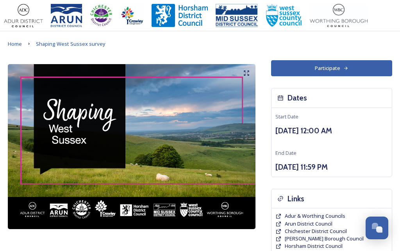
click at [327, 69] on button "Participate" at bounding box center [331, 68] width 121 height 16
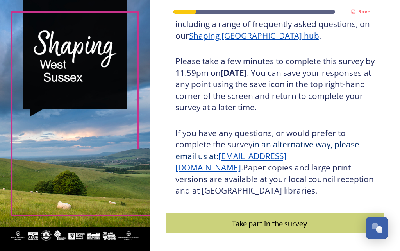
scroll to position [142, 0]
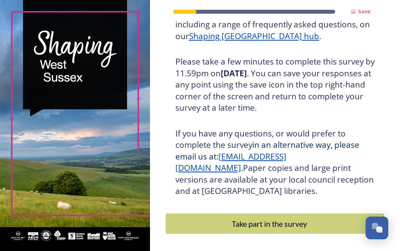
click at [279, 229] on div "Take part in the survey" at bounding box center [269, 223] width 199 height 12
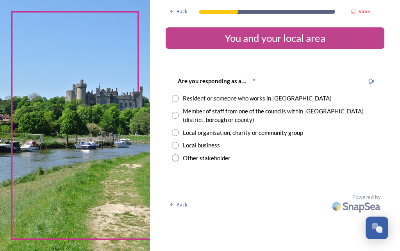
click at [179, 99] on input "radio" at bounding box center [175, 98] width 7 height 7
radio input "true"
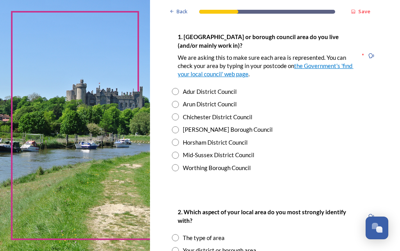
scroll to position [167, 0]
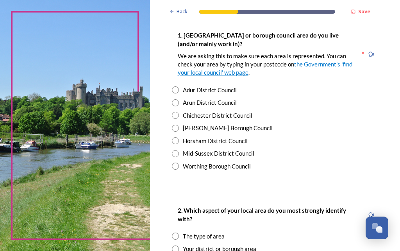
click at [179, 112] on input "radio" at bounding box center [175, 115] width 7 height 7
radio input "true"
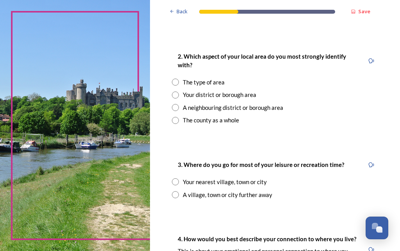
scroll to position [320, 0]
click at [179, 118] on input "radio" at bounding box center [175, 120] width 7 height 7
radio input "true"
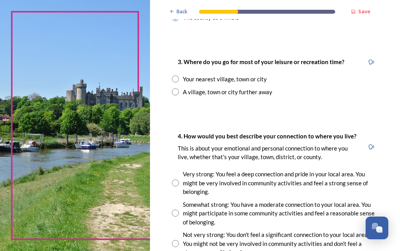
scroll to position [423, 0]
click at [179, 75] on input "radio" at bounding box center [175, 78] width 7 height 7
radio input "true"
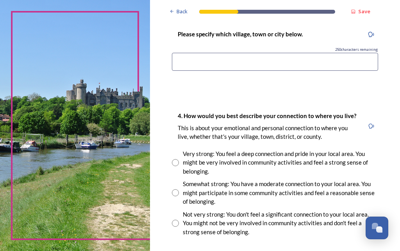
scroll to position [526, 0]
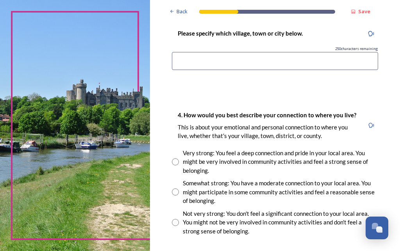
click at [195, 54] on input at bounding box center [275, 61] width 206 height 18
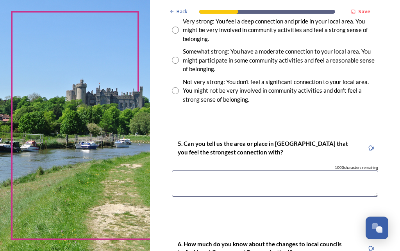
scroll to position [657, 0]
type input "Chichester"
click at [179, 61] on input "radio" at bounding box center [175, 60] width 7 height 7
radio input "true"
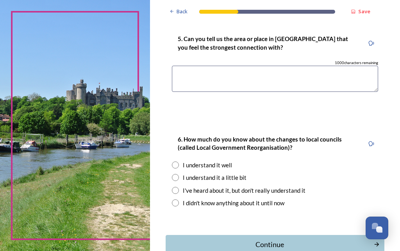
scroll to position [762, 0]
click at [198, 77] on textarea at bounding box center [275, 79] width 206 height 26
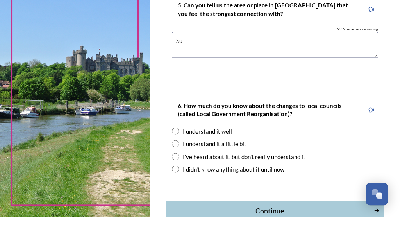
type textarea "S"
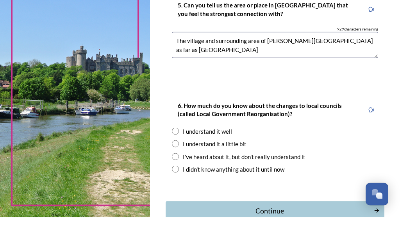
click at [229, 66] on textarea "The village and surrounding area of Sutton village as far as Chichester" at bounding box center [275, 79] width 206 height 26
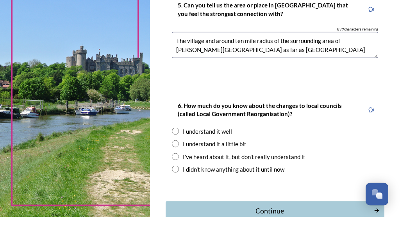
click at [256, 66] on textarea "The village and around ten mile radius of the surrounding area of Sutton villag…" at bounding box center [275, 79] width 206 height 26
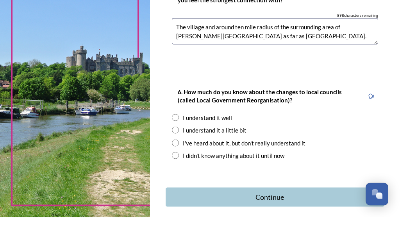
scroll to position [775, 0]
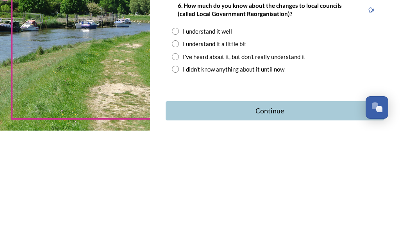
type textarea "The village and around ten mile radius of the surrounding area of Sutton villag…"
click at [179, 160] on input "radio" at bounding box center [175, 163] width 7 height 7
radio input "true"
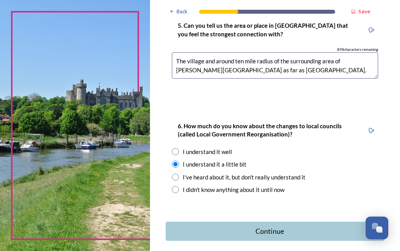
click at [277, 226] on div "Continue" at bounding box center [269, 231] width 199 height 11
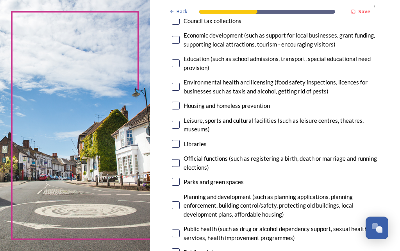
scroll to position [166, 0]
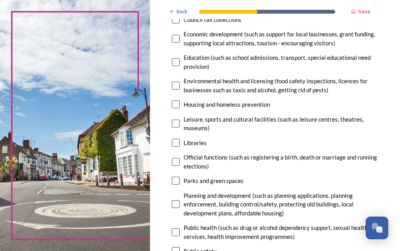
click at [180, 119] on input "checkbox" at bounding box center [176, 123] width 8 height 8
checkbox input "true"
click at [180, 139] on input "checkbox" at bounding box center [176, 143] width 8 height 8
checkbox input "true"
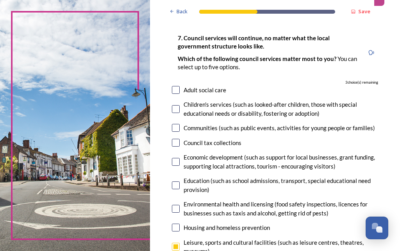
scroll to position [41, 0]
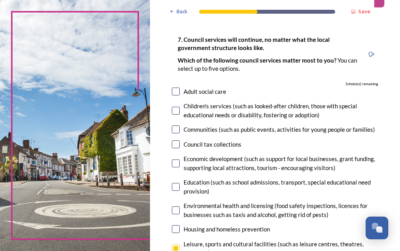
click at [180, 140] on input "checkbox" at bounding box center [176, 144] width 8 height 8
checkbox input "false"
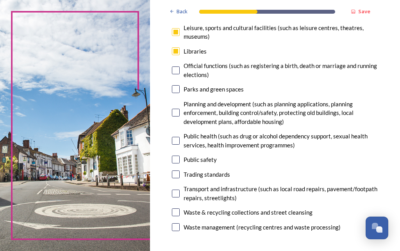
scroll to position [257, 0]
click at [180, 208] on input "checkbox" at bounding box center [176, 212] width 8 height 8
checkbox input "true"
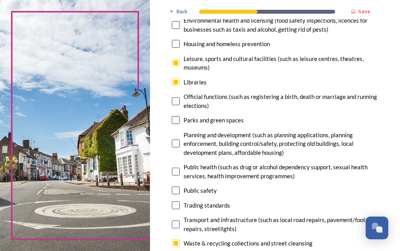
scroll to position [225, 0]
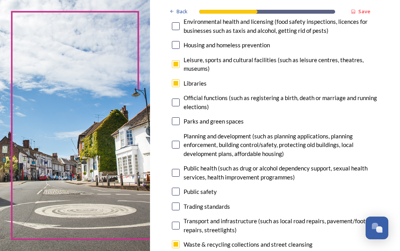
click at [180, 140] on input "checkbox" at bounding box center [176, 144] width 8 height 8
checkbox input "true"
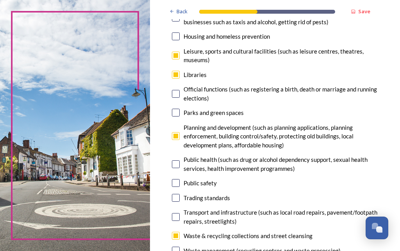
scroll to position [234, 0]
click at [180, 213] on input "checkbox" at bounding box center [176, 217] width 8 height 8
checkbox input "true"
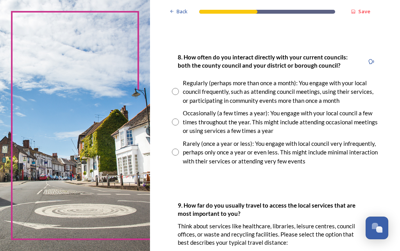
scroll to position [474, 0]
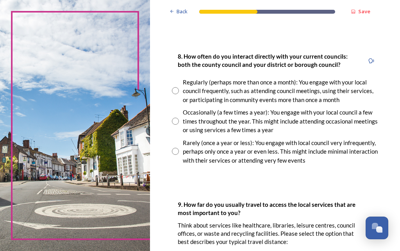
click at [179, 87] on input "radio" at bounding box center [175, 90] width 7 height 7
radio input "true"
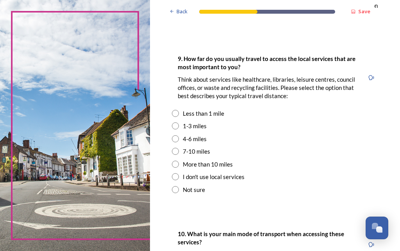
scroll to position [619, 0]
click at [179, 161] on input "radio" at bounding box center [175, 164] width 7 height 7
radio input "true"
click at [190, 147] on div "7-10 miles" at bounding box center [275, 151] width 206 height 9
radio input "true"
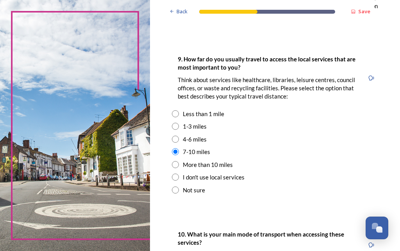
click at [179, 161] on input "radio" at bounding box center [175, 164] width 7 height 7
radio input "true"
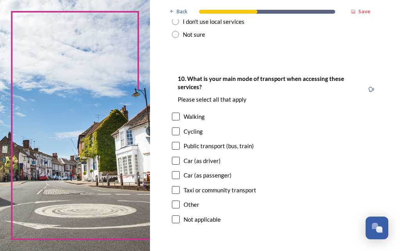
scroll to position [774, 0]
click at [180, 156] on input "checkbox" at bounding box center [176, 160] width 8 height 8
checkbox input "true"
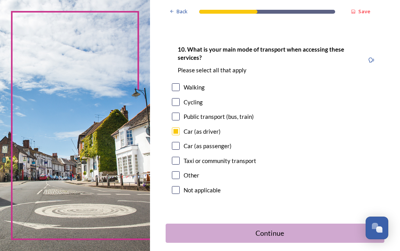
scroll to position [803, 0]
click at [277, 228] on div "Continue" at bounding box center [269, 233] width 199 height 11
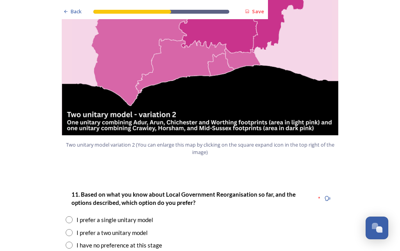
scroll to position [903, 0]
click at [71, 229] on input "radio" at bounding box center [69, 232] width 7 height 7
radio input "true"
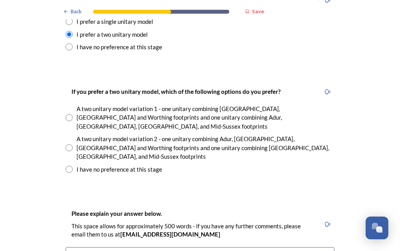
scroll to position [1101, 0]
click at [71, 144] on input "radio" at bounding box center [69, 147] width 7 height 7
radio input "true"
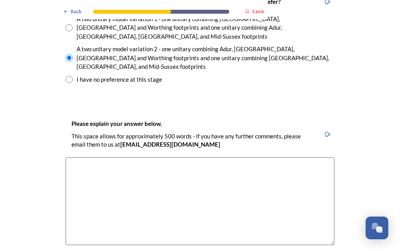
scroll to position [1191, 0]
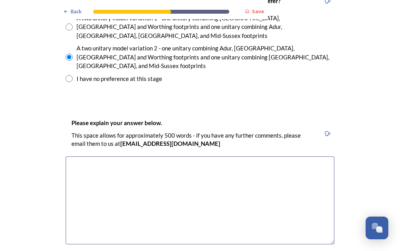
click at [84, 156] on textarea at bounding box center [200, 200] width 269 height 88
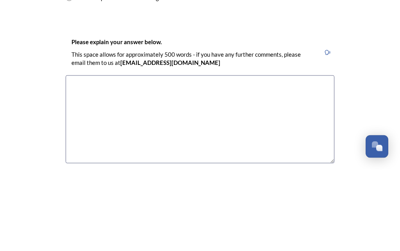
scroll to position [1191, 0]
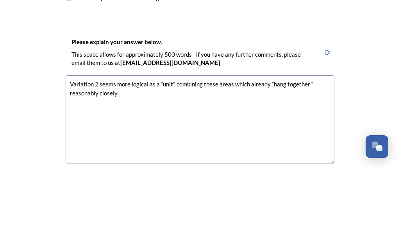
click at [216, 156] on textarea "Variation 2 seems more logical as a “unit”, combining these areas which already…" at bounding box center [200, 200] width 269 height 88
click at [117, 156] on textarea "Variation 2 seems more logical as a “unit”, combining those areas which already…" at bounding box center [200, 200] width 269 height 88
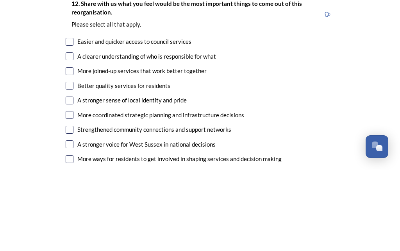
scroll to position [1398, 0]
type textarea "Variation 2 seems more logical as a “unit”, combining those areas which already…"
click at [70, 192] on input "checkbox" at bounding box center [70, 196] width 8 height 8
checkbox input "true"
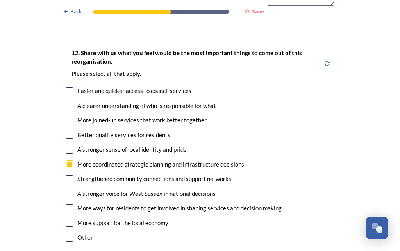
scroll to position [1429, 0]
click at [72, 189] on input "checkbox" at bounding box center [70, 193] width 8 height 8
checkbox input "true"
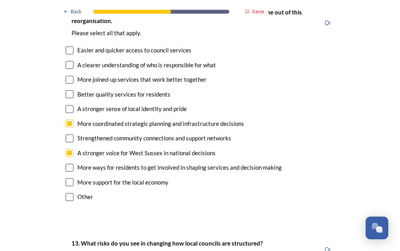
scroll to position [1470, 0]
click at [73, 134] on input "checkbox" at bounding box center [70, 138] width 8 height 8
checkbox input "true"
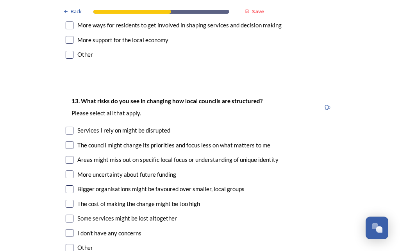
scroll to position [1612, 0]
click at [71, 141] on input "checkbox" at bounding box center [70, 145] width 8 height 8
checkbox input "true"
click at [73, 156] on input "checkbox" at bounding box center [70, 160] width 8 height 8
checkbox input "true"
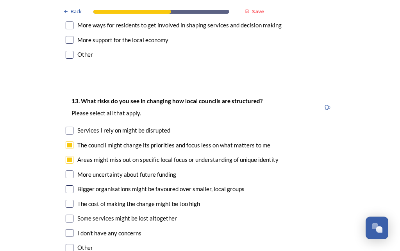
click at [73, 126] on input "checkbox" at bounding box center [70, 130] width 8 height 8
checkbox input "true"
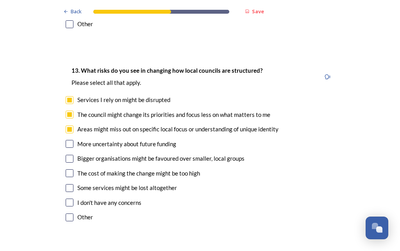
scroll to position [1640, 0]
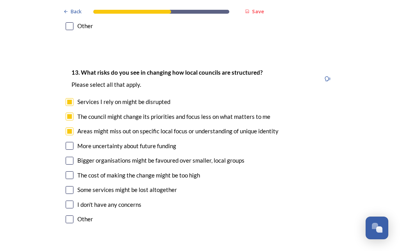
click at [73, 156] on input "checkbox" at bounding box center [70, 160] width 8 height 8
checkbox input "true"
click at [73, 142] on input "checkbox" at bounding box center [70, 146] width 8 height 8
checkbox input "true"
click at [72, 171] on input "checkbox" at bounding box center [70, 175] width 8 height 8
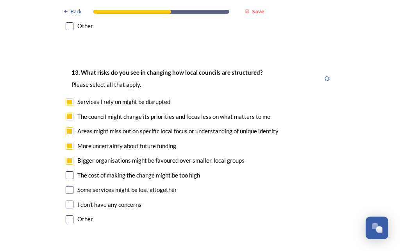
checkbox input "true"
click at [73, 186] on input "checkbox" at bounding box center [70, 190] width 8 height 8
checkbox input "true"
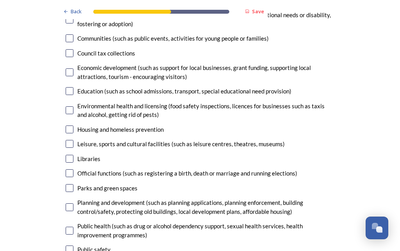
scroll to position [1957, 0]
click at [73, 125] on input "checkbox" at bounding box center [70, 129] width 8 height 8
checkbox input "true"
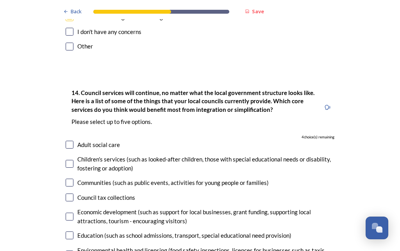
scroll to position [1813, 0]
click at [71, 140] on input "checkbox" at bounding box center [70, 144] width 8 height 8
checkbox input "true"
click at [73, 160] on input "checkbox" at bounding box center [70, 164] width 8 height 8
checkbox input "true"
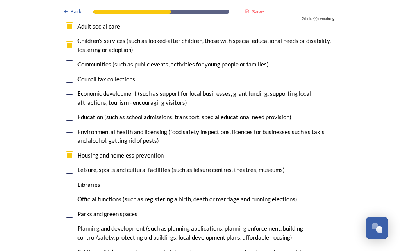
scroll to position [1931, 0]
click at [72, 132] on input "checkbox" at bounding box center [70, 136] width 8 height 8
checkbox input "true"
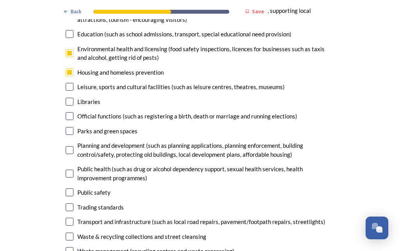
scroll to position [2014, 0]
click at [72, 146] on input "checkbox" at bounding box center [70, 150] width 8 height 8
checkbox input "true"
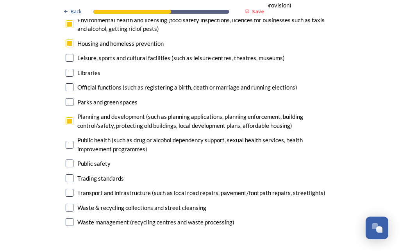
scroll to position [2042, 0]
click at [71, 174] on input "checkbox" at bounding box center [70, 178] width 8 height 8
checkbox input "false"
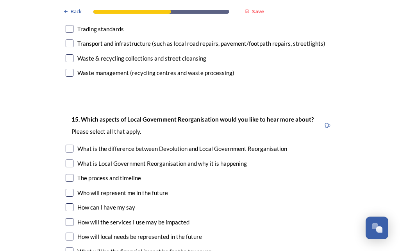
scroll to position [2192, 0]
click at [72, 144] on input "checkbox" at bounding box center [70, 148] width 8 height 8
checkbox input "true"
click at [73, 174] on input "checkbox" at bounding box center [70, 178] width 8 height 8
checkbox input "true"
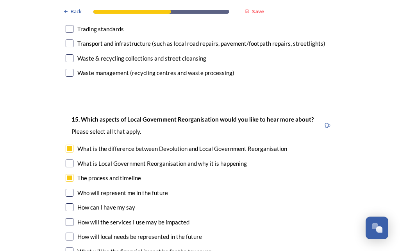
click at [73, 188] on input "checkbox" at bounding box center [70, 192] width 8 height 8
checkbox input "true"
click at [73, 203] on input "checkbox" at bounding box center [70, 207] width 8 height 8
click at [74, 203] on div "How can I have my say" at bounding box center [200, 207] width 269 height 9
click at [73, 203] on input "checkbox" at bounding box center [70, 207] width 8 height 8
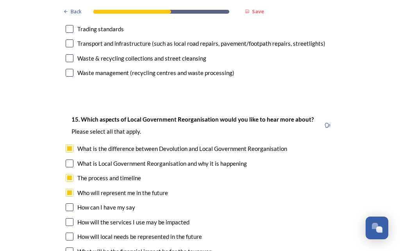
checkbox input "true"
click at [73, 218] on input "checkbox" at bounding box center [70, 222] width 8 height 8
checkbox input "true"
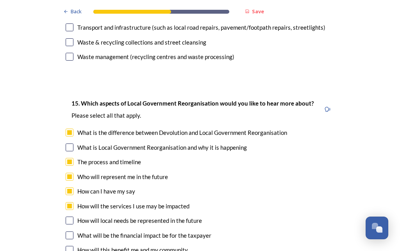
scroll to position [2207, 0]
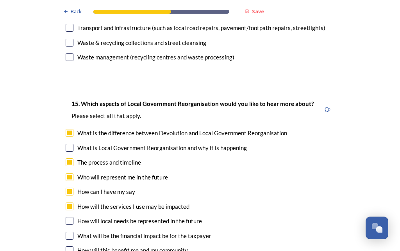
click at [73, 217] on input "checkbox" at bounding box center [70, 221] width 8 height 8
checkbox input "true"
click at [73, 231] on input "checkbox" at bounding box center [70, 235] width 8 height 8
checkbox input "true"
click at [71, 246] on input "checkbox" at bounding box center [70, 250] width 8 height 8
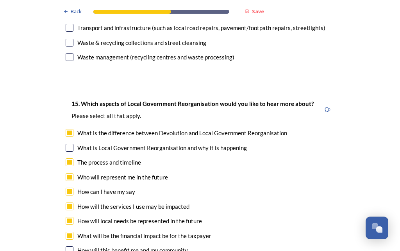
checkbox input "true"
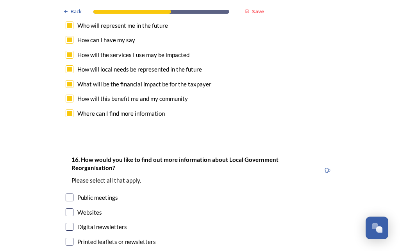
scroll to position [2359, 0]
click at [72, 208] on input "checkbox" at bounding box center [70, 212] width 8 height 8
checkbox input "true"
click at [73, 222] on input "checkbox" at bounding box center [70, 226] width 8 height 8
checkbox input "true"
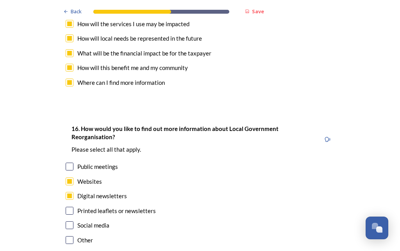
scroll to position [2389, 0]
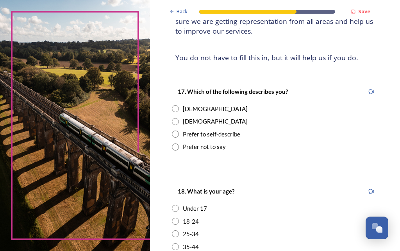
scroll to position [100, 0]
click at [179, 105] on input "radio" at bounding box center [175, 108] width 7 height 7
radio input "true"
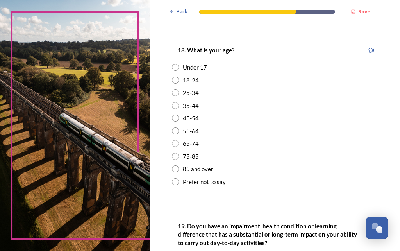
scroll to position [240, 0]
click at [179, 140] on input "radio" at bounding box center [175, 143] width 7 height 7
radio input "true"
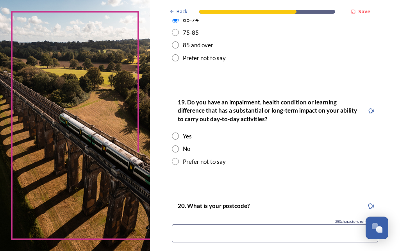
scroll to position [364, 0]
click at [179, 132] on input "radio" at bounding box center [175, 135] width 7 height 7
radio input "true"
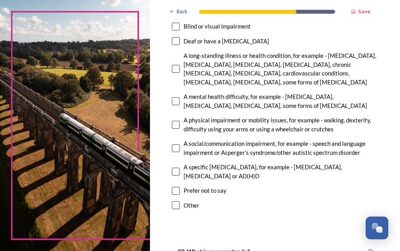
scroll to position [581, 0]
click at [180, 121] on input "checkbox" at bounding box center [176, 125] width 8 height 8
checkbox input "true"
click at [180, 98] on input "checkbox" at bounding box center [176, 102] width 8 height 8
checkbox input "true"
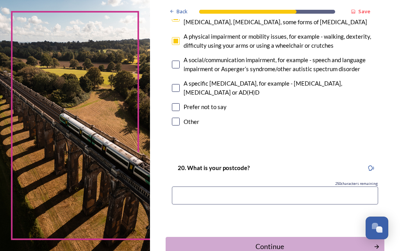
scroll to position [664, 0]
click at [193, 187] on input at bounding box center [275, 196] width 206 height 18
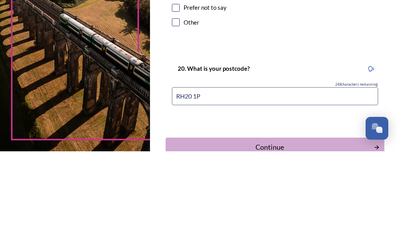
type input "RH20 1PN"
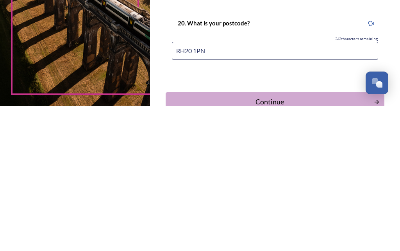
click at [277, 241] on div "Continue" at bounding box center [269, 246] width 199 height 11
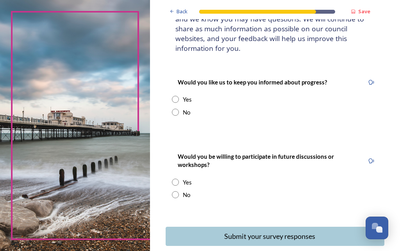
scroll to position [83, 0]
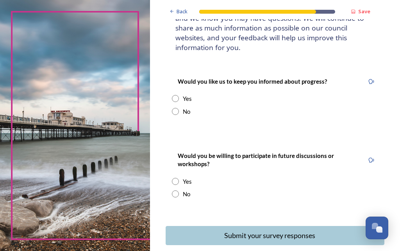
click at [179, 95] on input "radio" at bounding box center [175, 98] width 7 height 7
radio input "true"
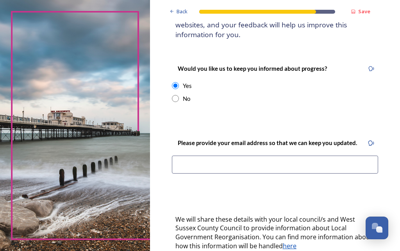
scroll to position [96, 0]
click at [196, 155] on input at bounding box center [275, 164] width 206 height 18
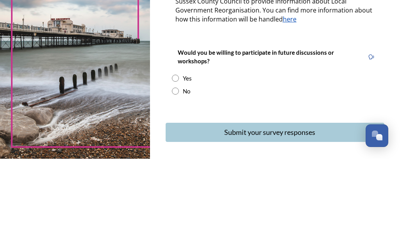
scroll to position [230, 0]
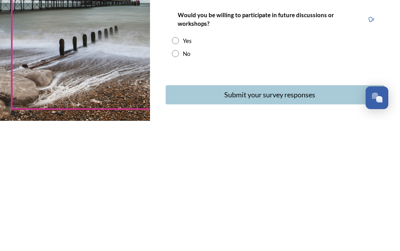
type input "erica.glew@btinternet.com"
click at [179, 180] on input "radio" at bounding box center [175, 183] width 7 height 7
radio input "true"
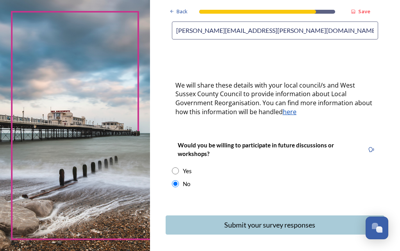
click at [277, 219] on div "Submit your survey responses" at bounding box center [269, 224] width 199 height 11
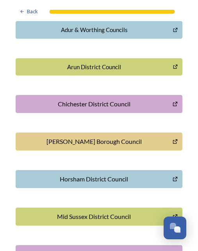
scroll to position [114, 0]
